Goal: Task Accomplishment & Management: Use online tool/utility

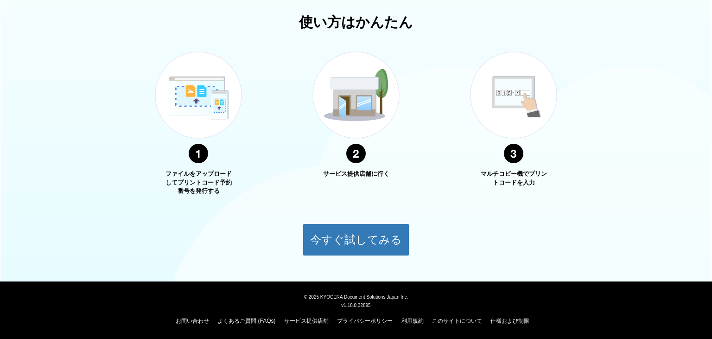
scroll to position [52, 0]
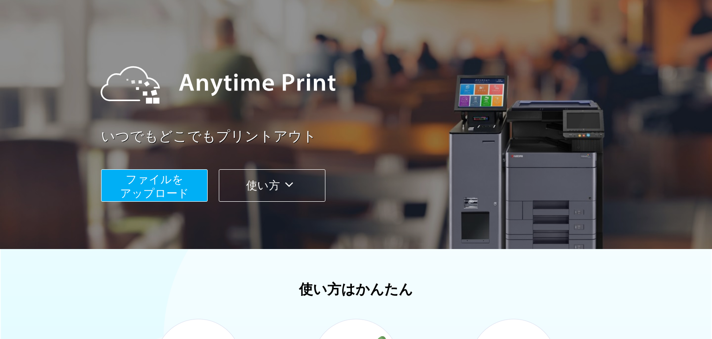
click at [291, 185] on icon at bounding box center [289, 185] width 18 height 14
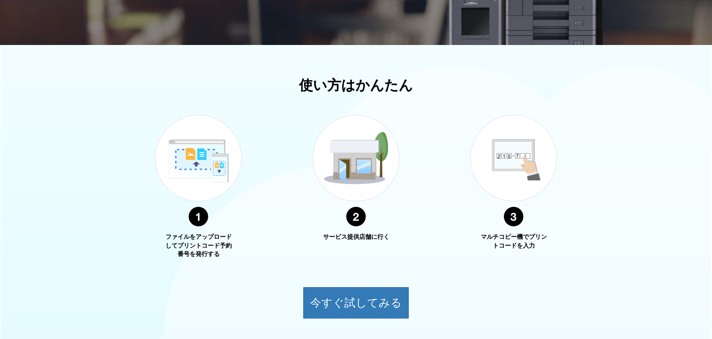
scroll to position [319, 0]
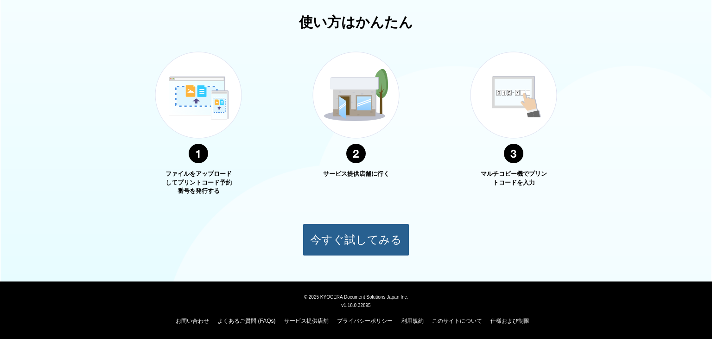
click at [308, 236] on button "今すぐ試してみる" at bounding box center [356, 239] width 107 height 32
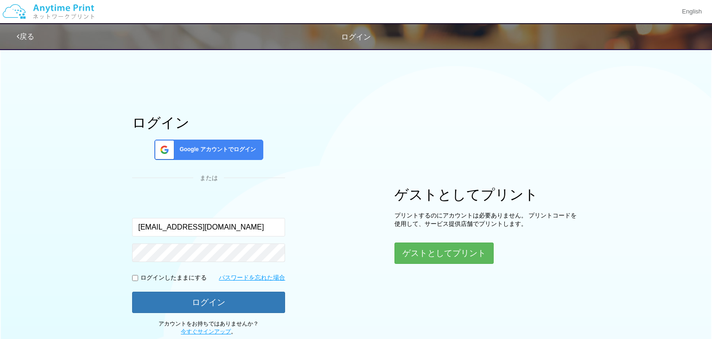
type input "[EMAIL_ADDRESS][DOMAIN_NAME]"
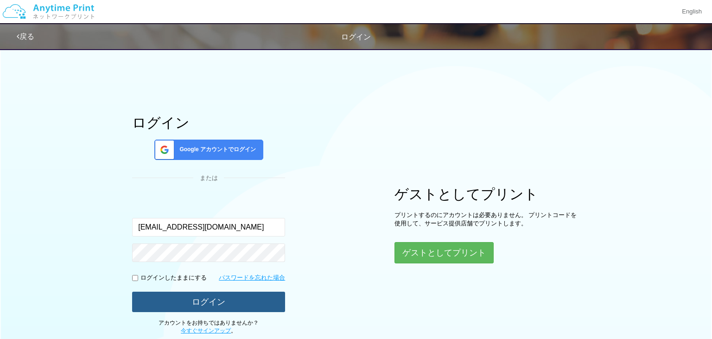
click at [234, 300] on button "ログイン" at bounding box center [208, 302] width 153 height 20
click at [175, 303] on button "ログイン" at bounding box center [208, 302] width 153 height 20
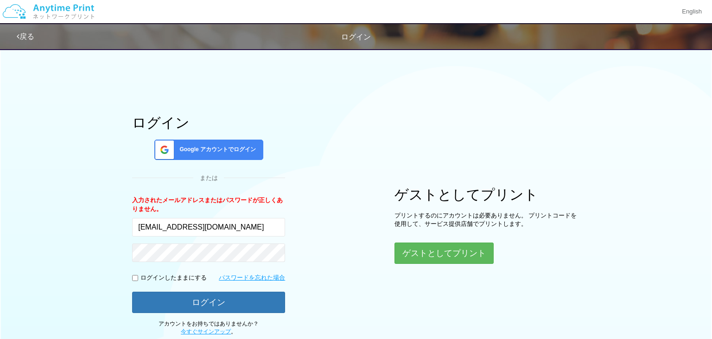
click at [215, 149] on span "Google アカウントでログイン" at bounding box center [216, 150] width 80 height 8
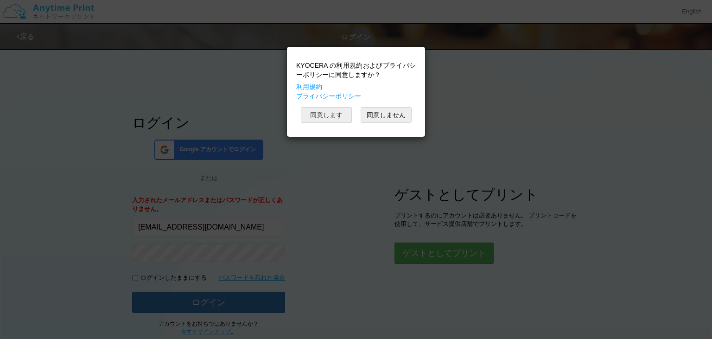
click at [328, 116] on button "同意します" at bounding box center [326, 115] width 51 height 16
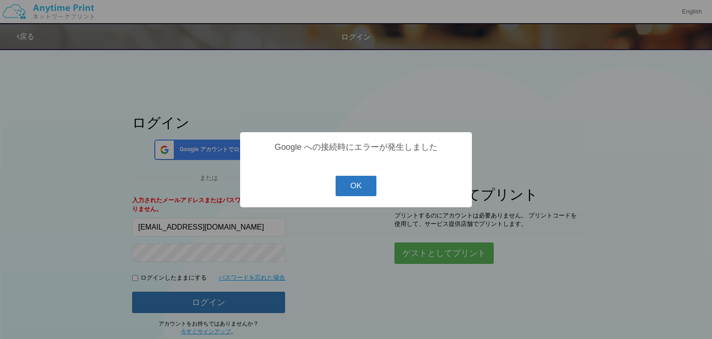
click at [356, 186] on button "OK" at bounding box center [356, 186] width 41 height 20
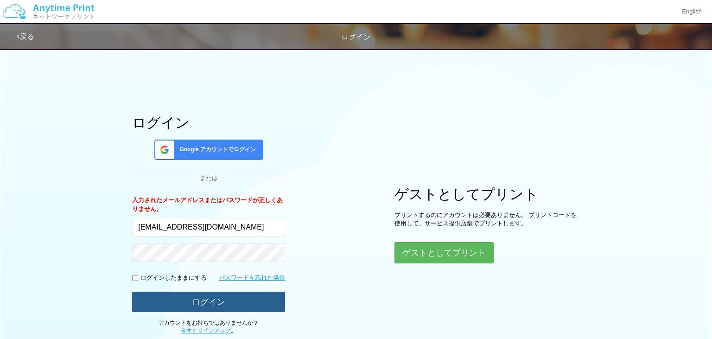
click at [203, 298] on button "ログイン" at bounding box center [208, 302] width 153 height 20
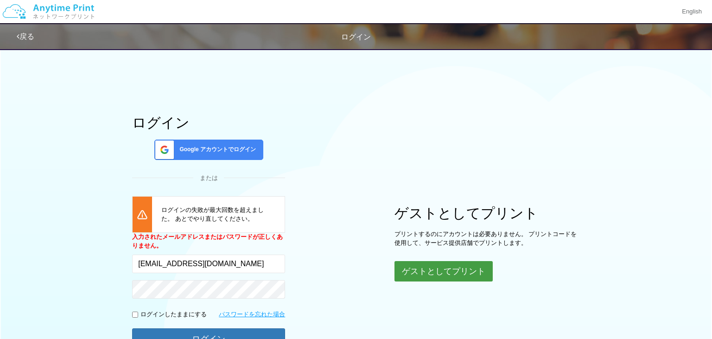
click at [472, 268] on button "ゲストとしてプリント" at bounding box center [443, 271] width 98 height 20
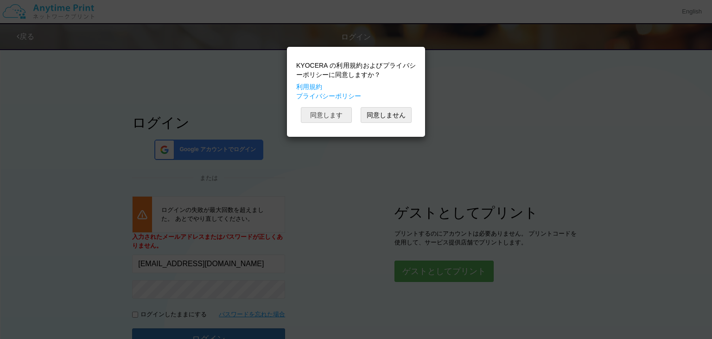
click at [338, 116] on button "同意します" at bounding box center [326, 115] width 51 height 16
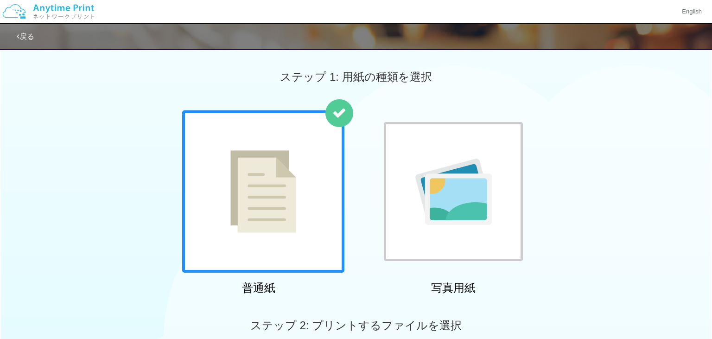
click at [258, 208] on img at bounding box center [263, 191] width 66 height 83
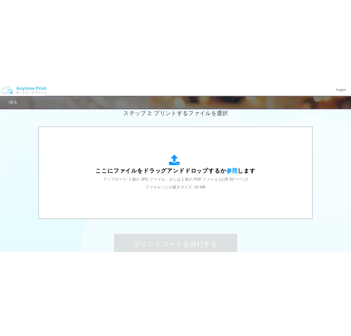
scroll to position [334, 0]
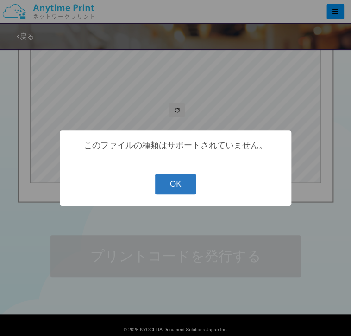
click at [175, 185] on button "OK" at bounding box center [175, 184] width 41 height 20
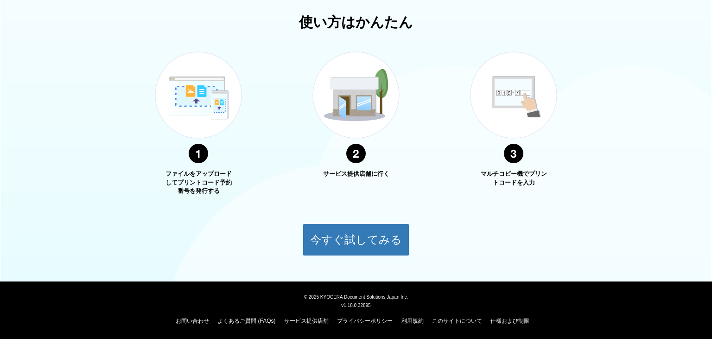
scroll to position [52, 0]
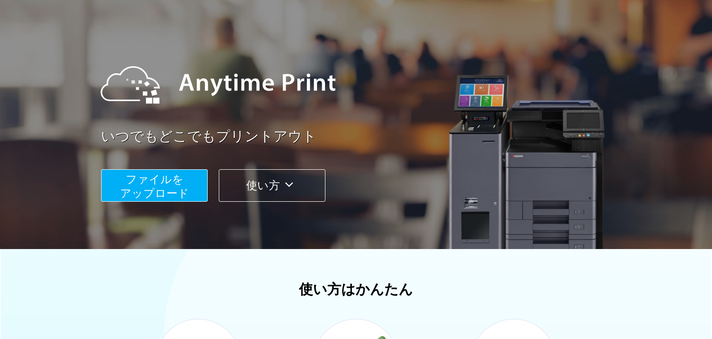
click at [169, 186] on span "ファイルを ​​アップロード" at bounding box center [154, 186] width 69 height 26
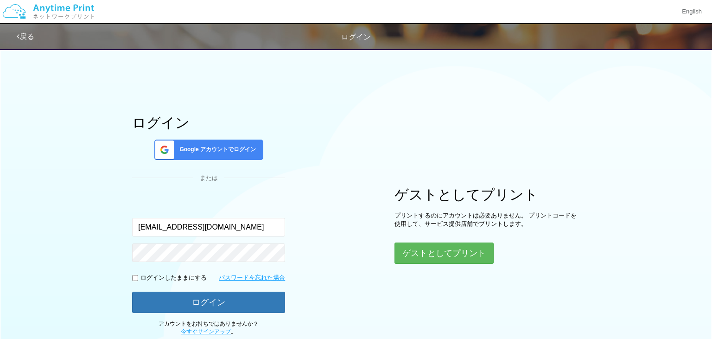
type input "[EMAIL_ADDRESS][DOMAIN_NAME]"
click at [138, 275] on input "checkbox" at bounding box center [135, 278] width 6 height 6
checkbox input "true"
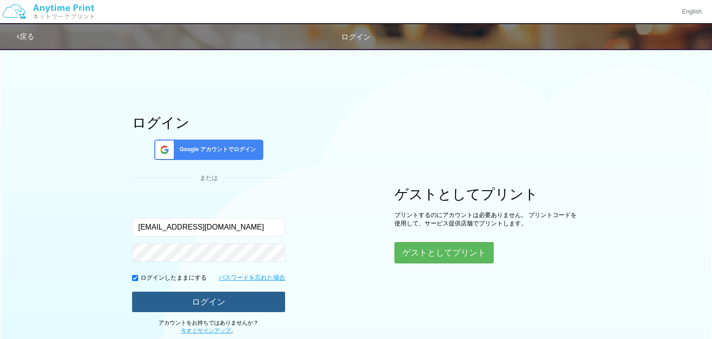
click at [186, 299] on button "ログイン" at bounding box center [208, 302] width 153 height 20
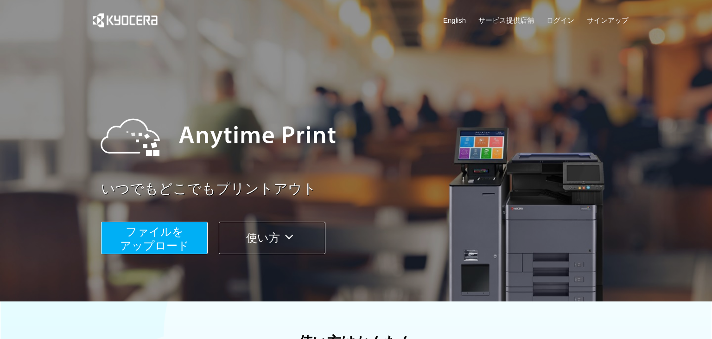
click at [188, 236] on button "ファイルを ​​アップロード" at bounding box center [154, 238] width 107 height 32
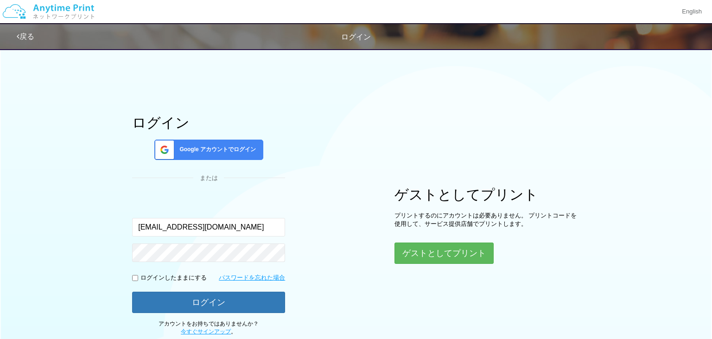
type input "[EMAIL_ADDRESS][DOMAIN_NAME]"
click at [233, 146] on span "Google アカウントでログイン" at bounding box center [216, 150] width 80 height 8
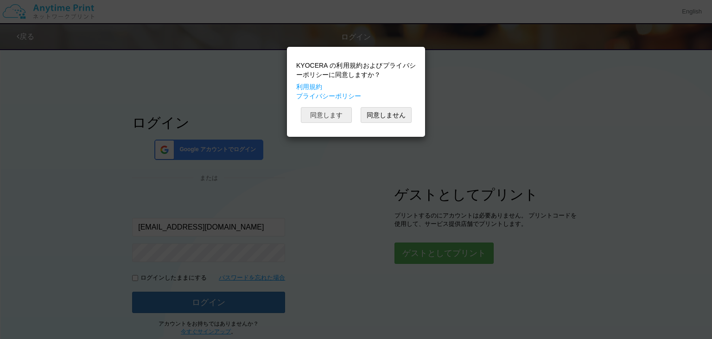
click at [329, 113] on button "同意します" at bounding box center [326, 115] width 51 height 16
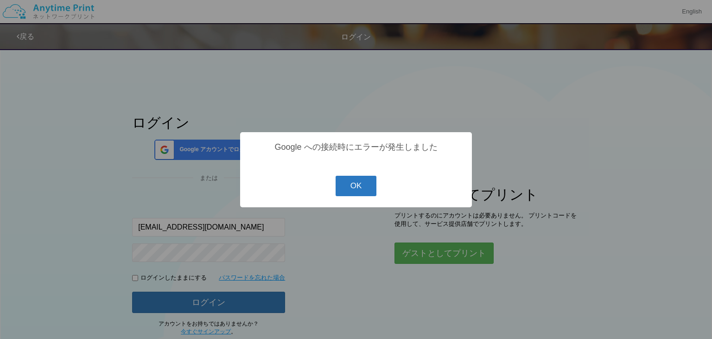
click at [366, 189] on button "OK" at bounding box center [356, 186] width 41 height 20
